Goal: Find specific page/section: Find specific page/section

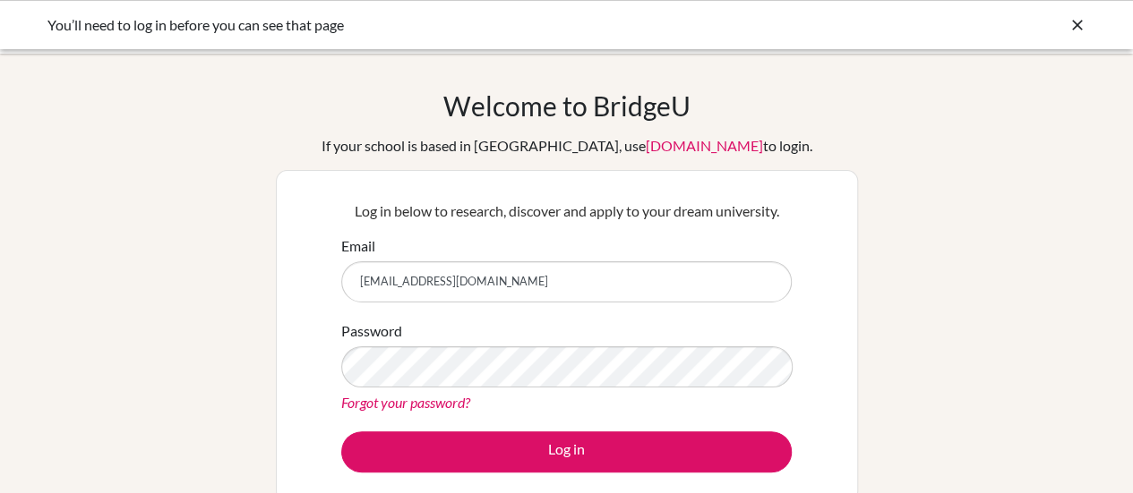
type input "[EMAIL_ADDRESS][DOMAIN_NAME]"
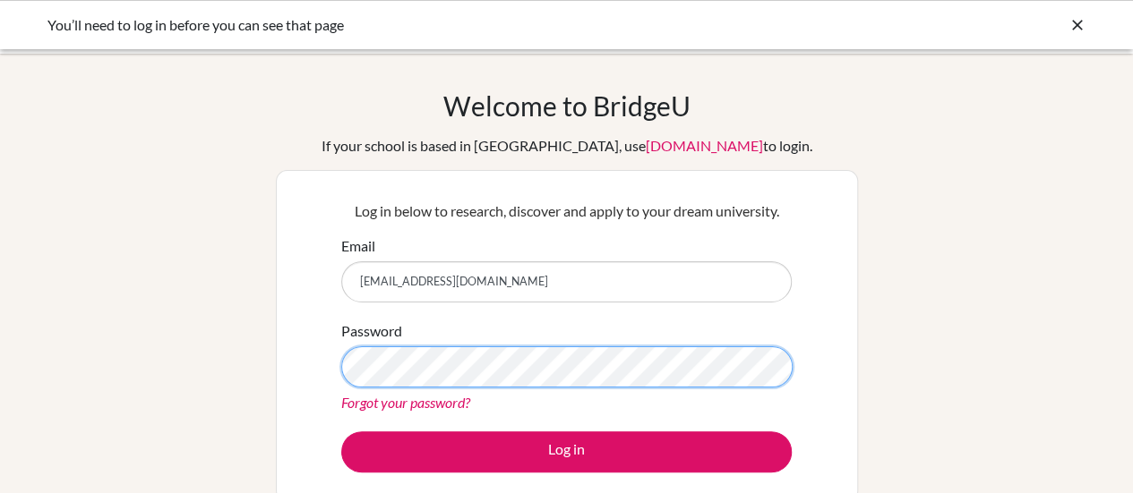
click at [341, 432] on button "Log in" at bounding box center [566, 452] width 450 height 41
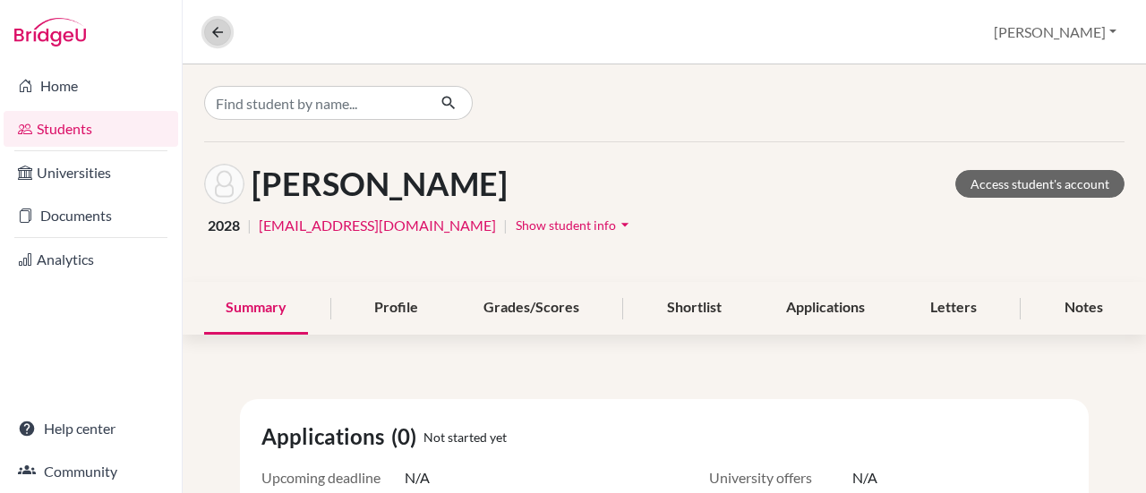
click at [211, 30] on icon at bounding box center [217, 32] width 16 height 16
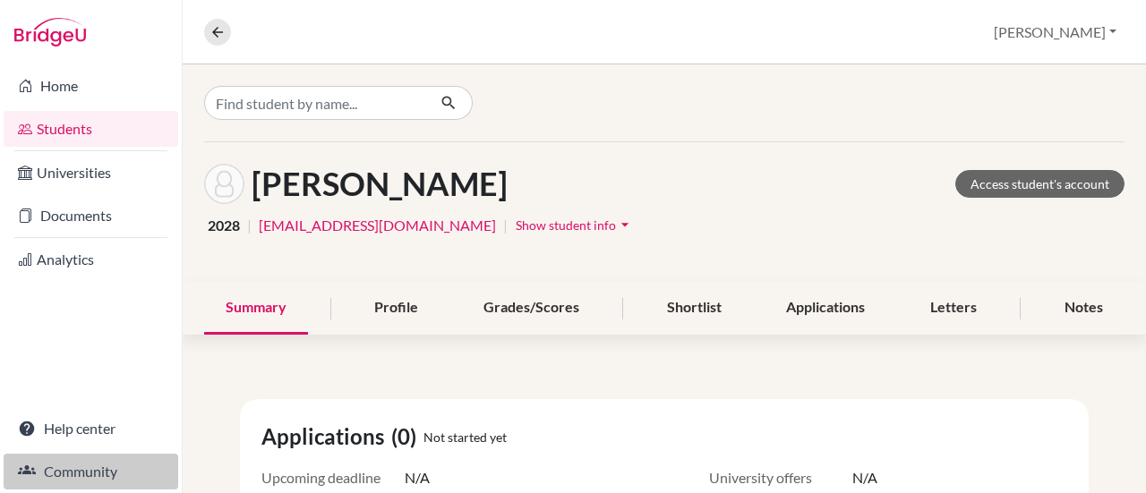
click at [81, 472] on link "Community" at bounding box center [91, 472] width 175 height 36
click at [56, 477] on link "Community" at bounding box center [91, 472] width 175 height 36
